Goal: Task Accomplishment & Management: Use online tool/utility

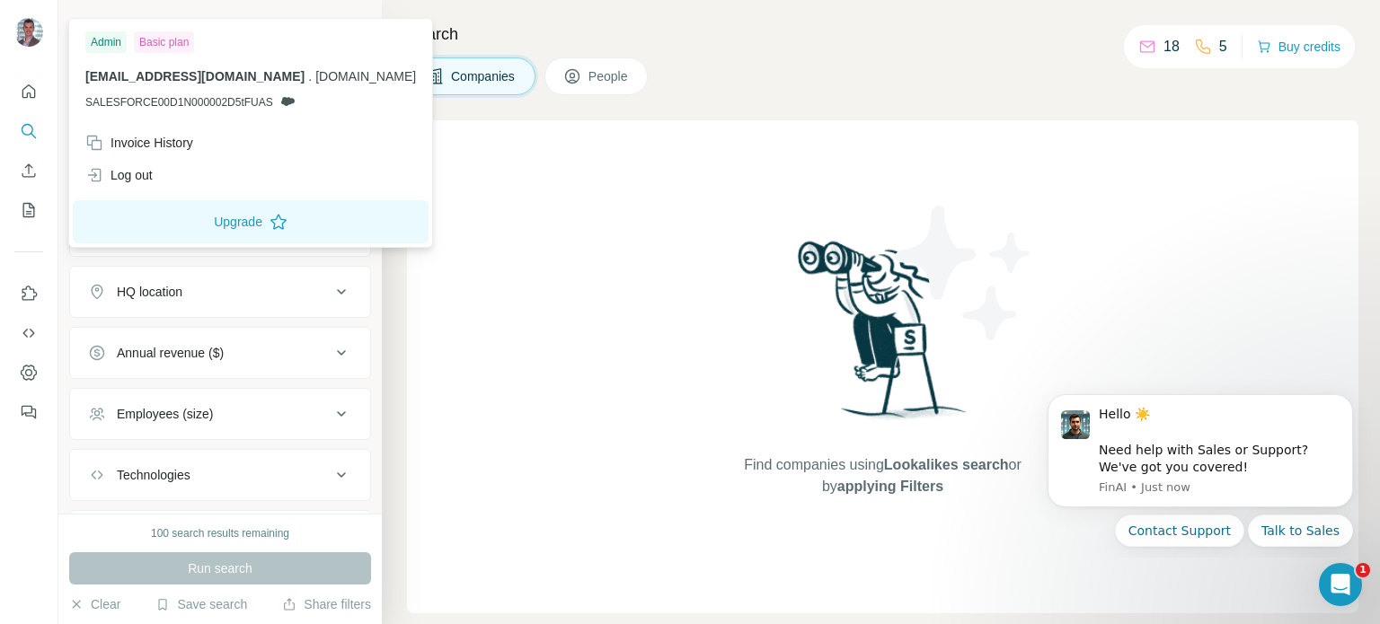
click at [25, 32] on img at bounding box center [28, 32] width 29 height 29
click at [151, 141] on div "Invoice History" at bounding box center [139, 143] width 108 height 18
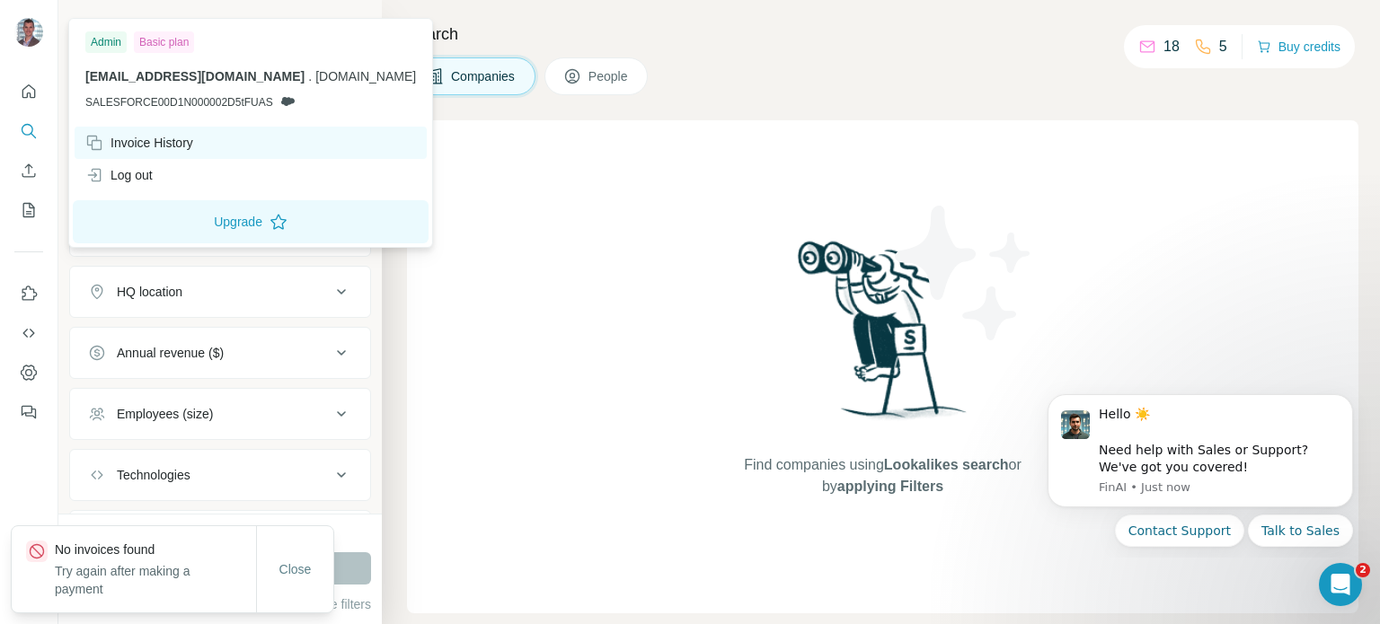
click at [151, 141] on div "Invoice History" at bounding box center [139, 143] width 108 height 18
click at [475, 203] on div "Find companies using Lookalikes search or by applying Filters" at bounding box center [882, 366] width 951 height 493
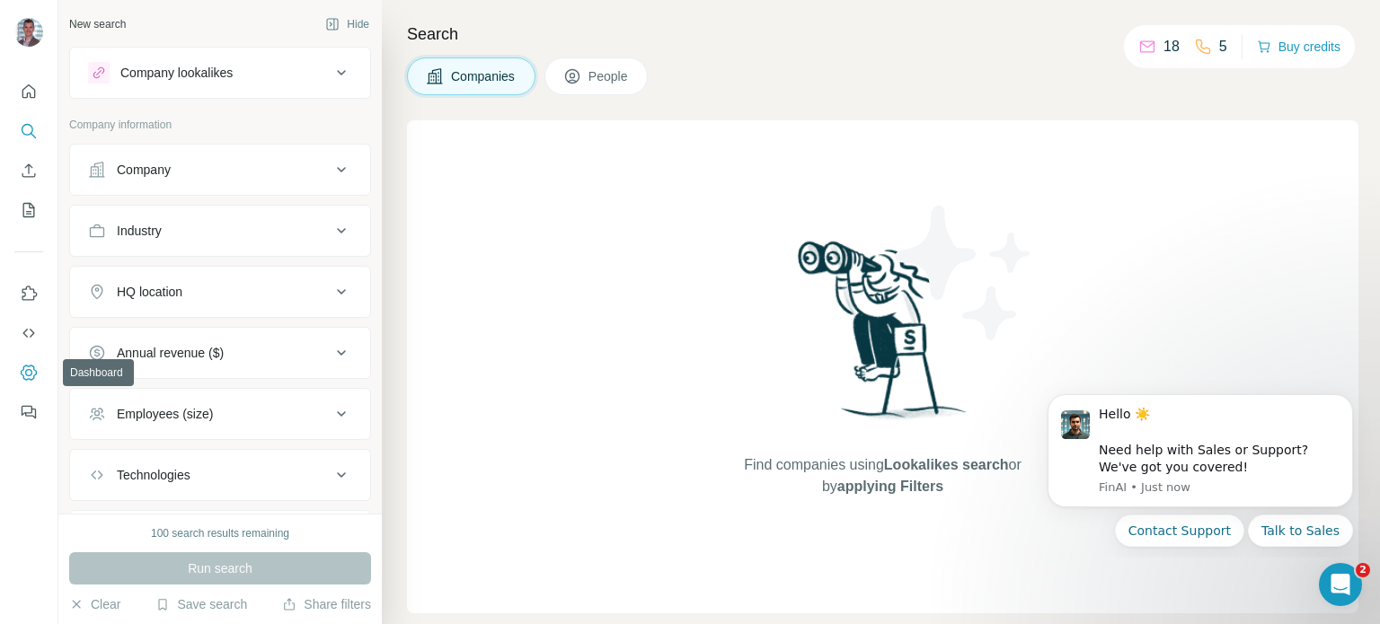
click at [30, 364] on icon "Dashboard" at bounding box center [29, 373] width 18 height 18
